Goal: Task Accomplishment & Management: Use online tool/utility

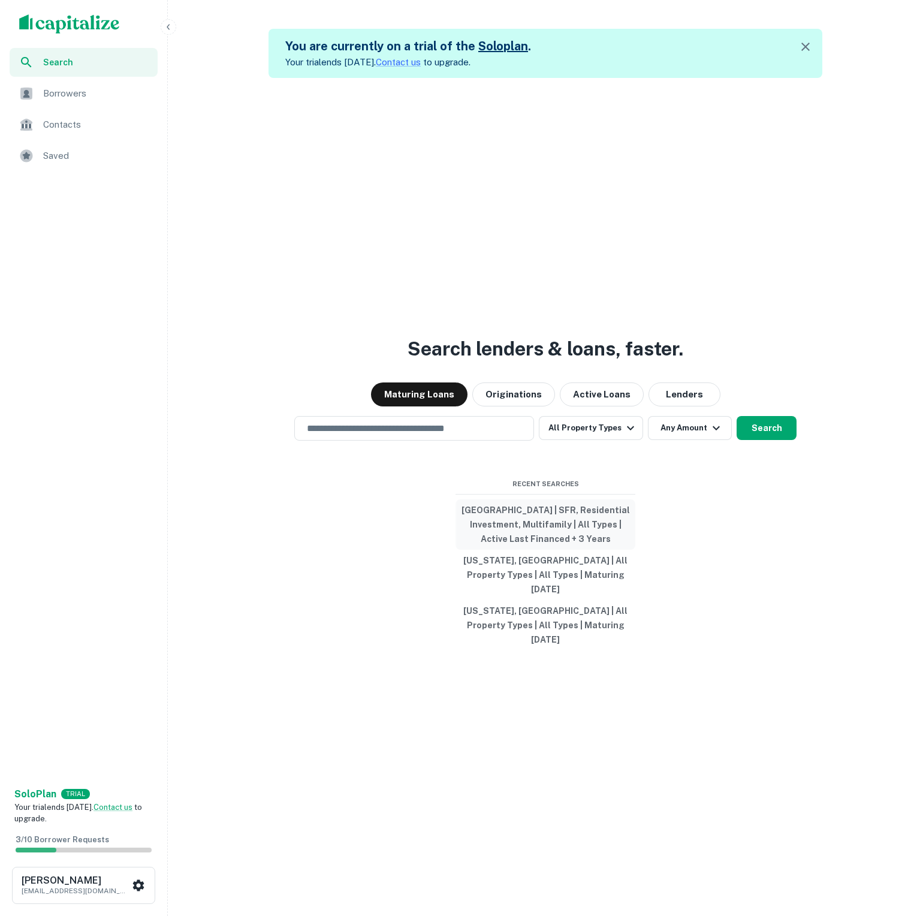
click at [550, 532] on button "United States | SFR, Residential Investment, Multifamily | All Types | Active L…" at bounding box center [545, 524] width 180 height 50
type input "**********"
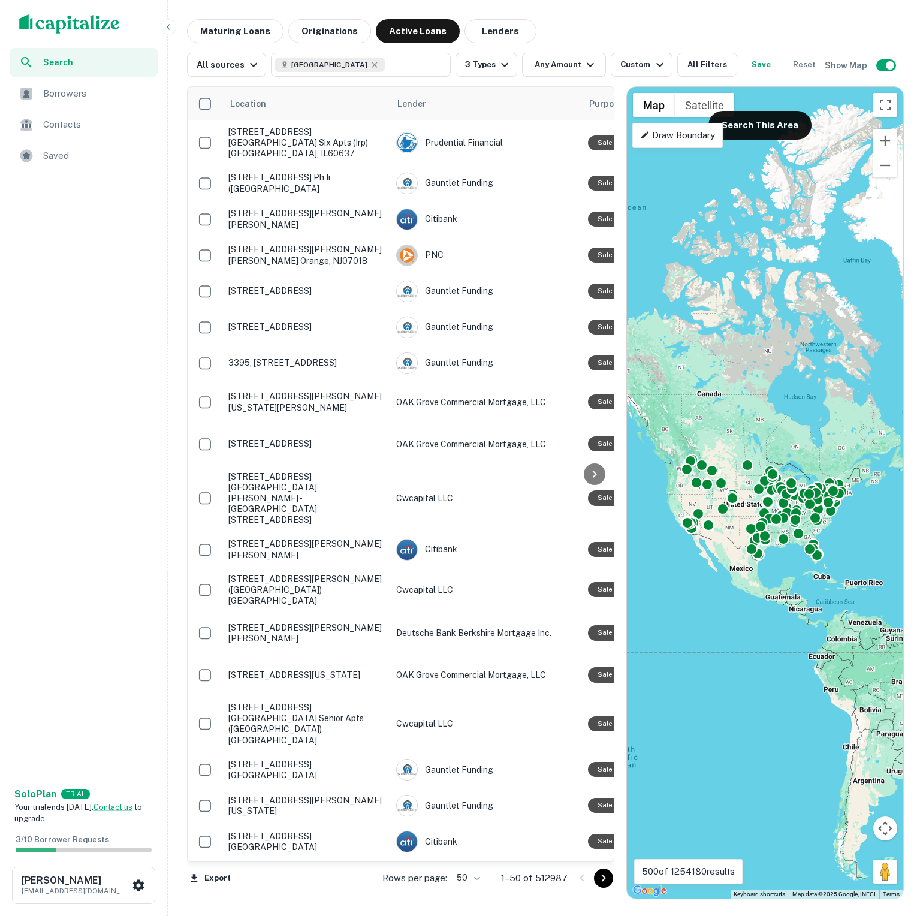
click at [105, 25] on img "scrollable content" at bounding box center [69, 23] width 101 height 19
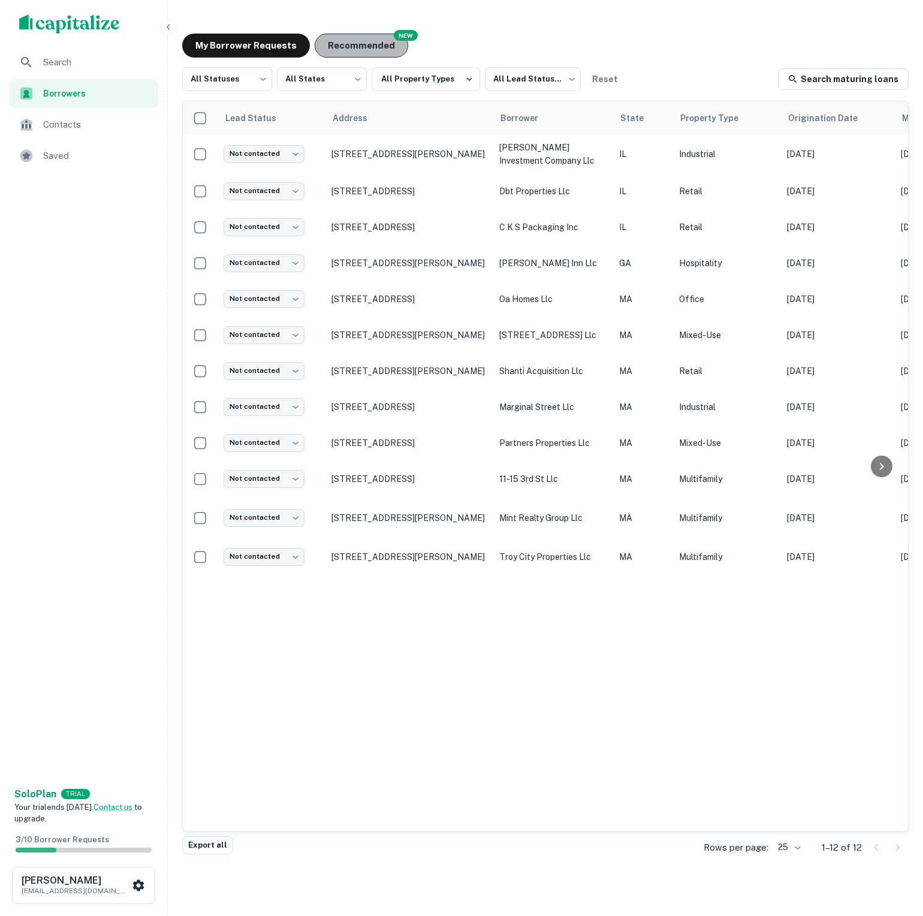
click at [333, 53] on button "Recommended" at bounding box center [361, 46] width 93 height 24
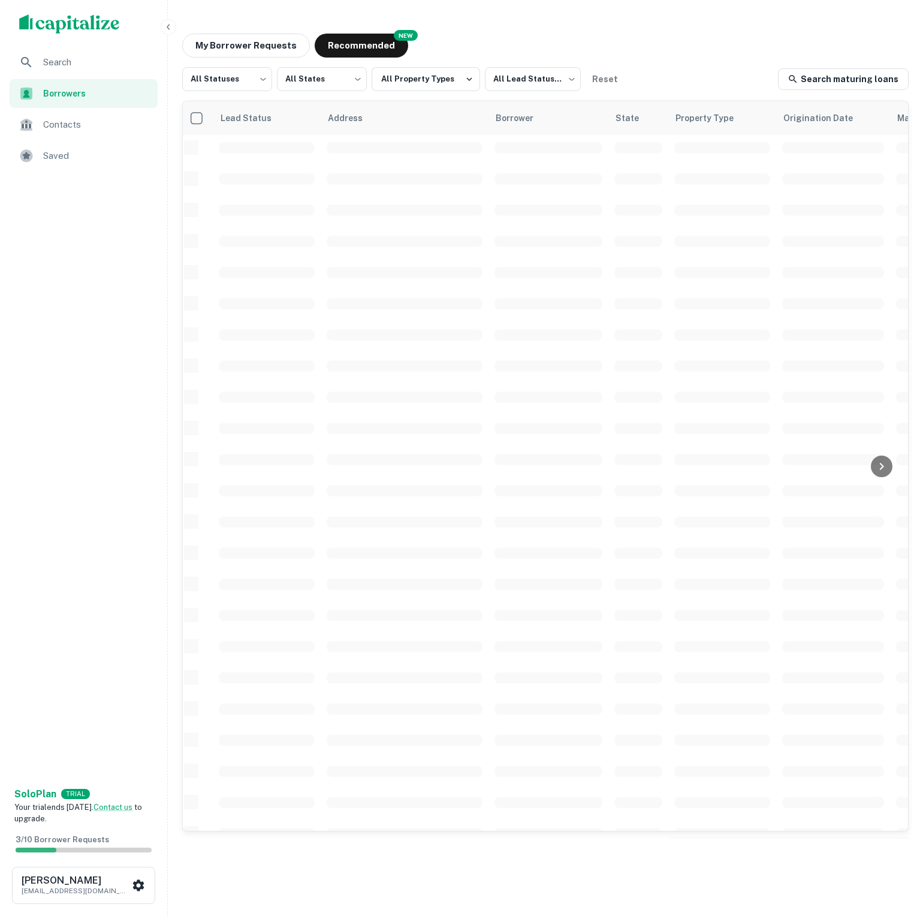
scroll to position [3, 1]
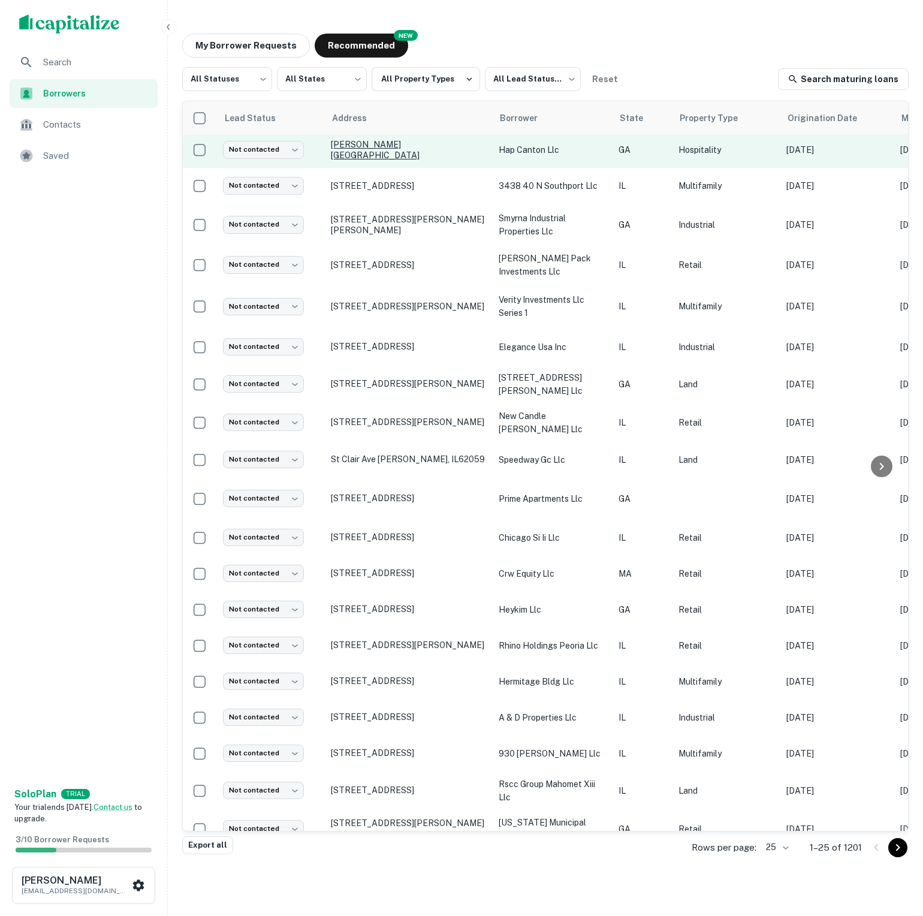
click at [458, 157] on p "[PERSON_NAME][GEOGRAPHIC_DATA]" at bounding box center [409, 150] width 156 height 22
